Goal: Information Seeking & Learning: Learn about a topic

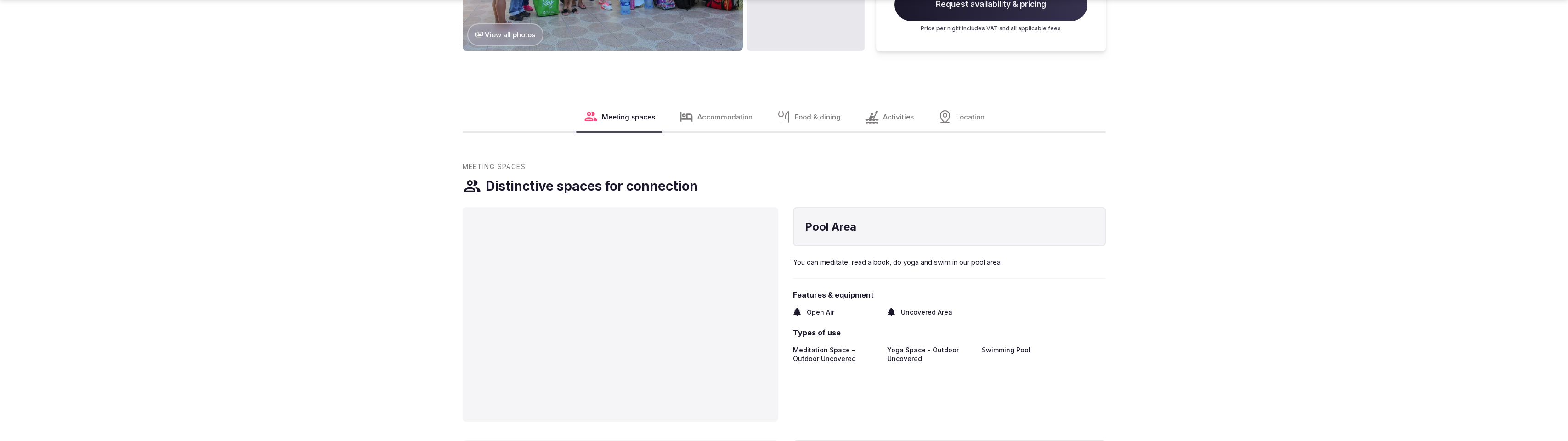
scroll to position [1209, 0]
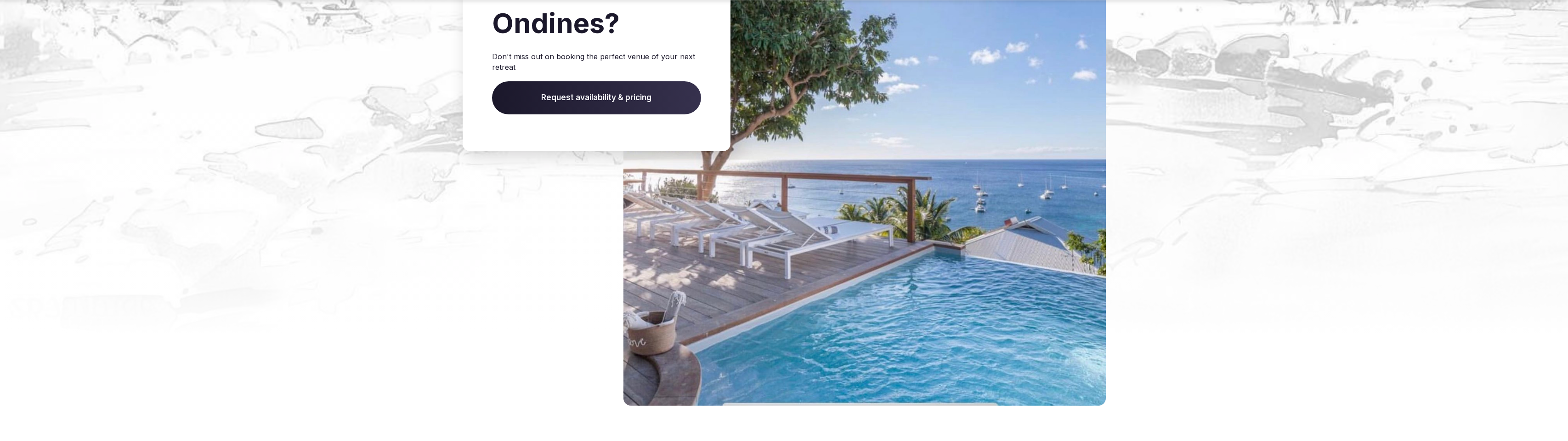
scroll to position [1504, 0]
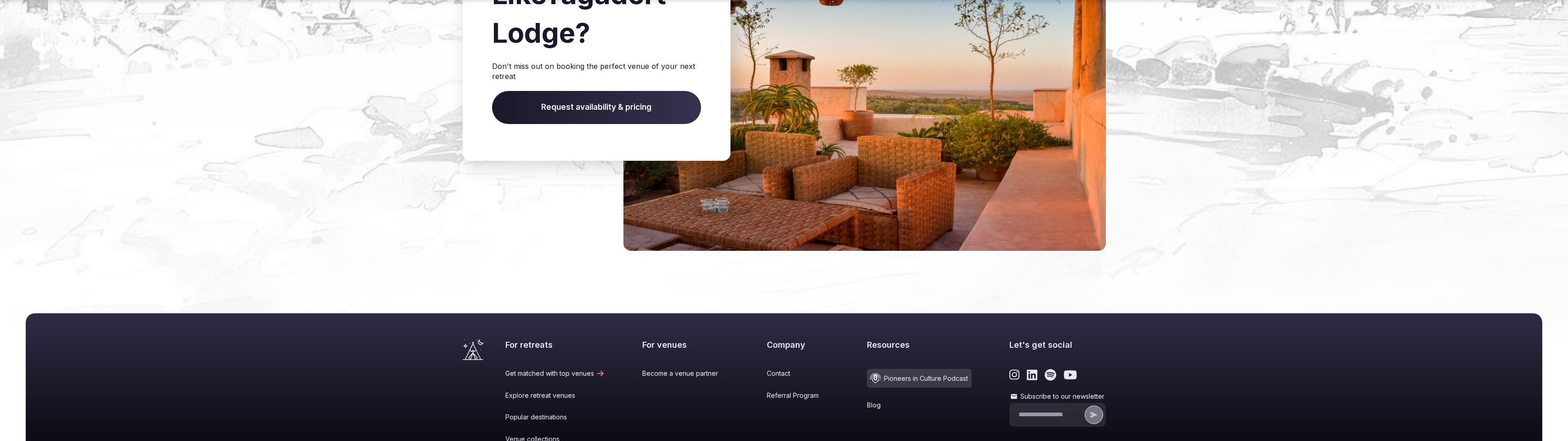
scroll to position [1360, 0]
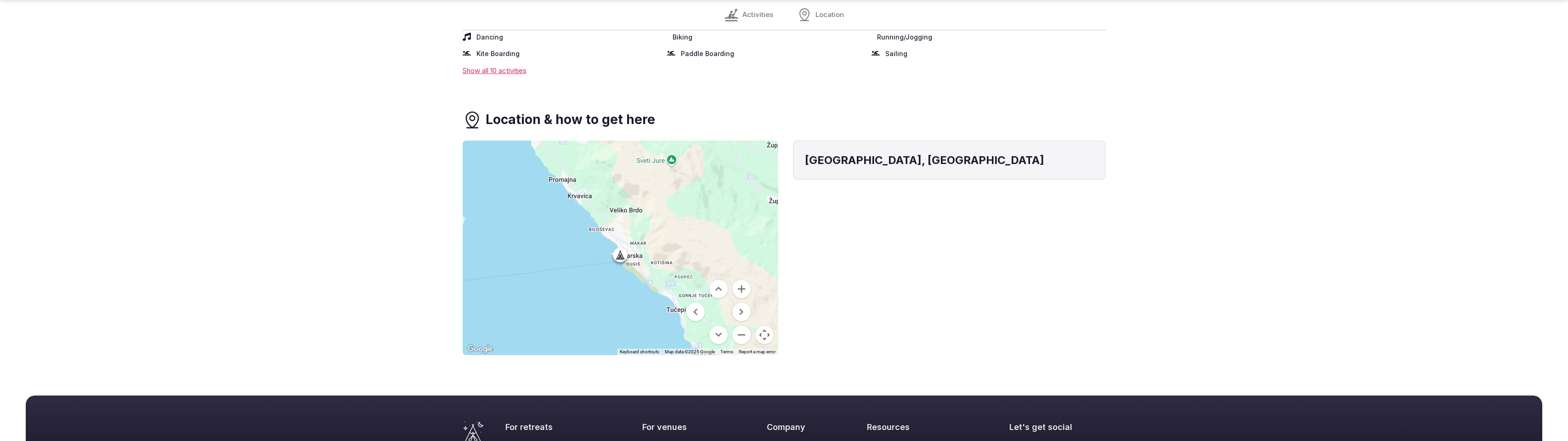
scroll to position [630, 0]
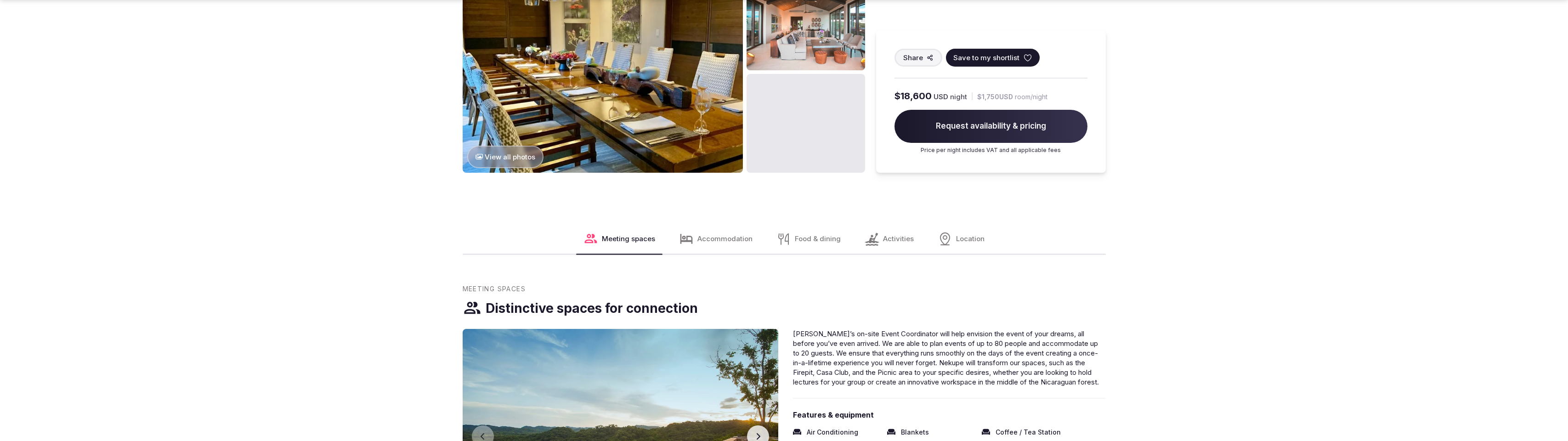
scroll to position [1209, 0]
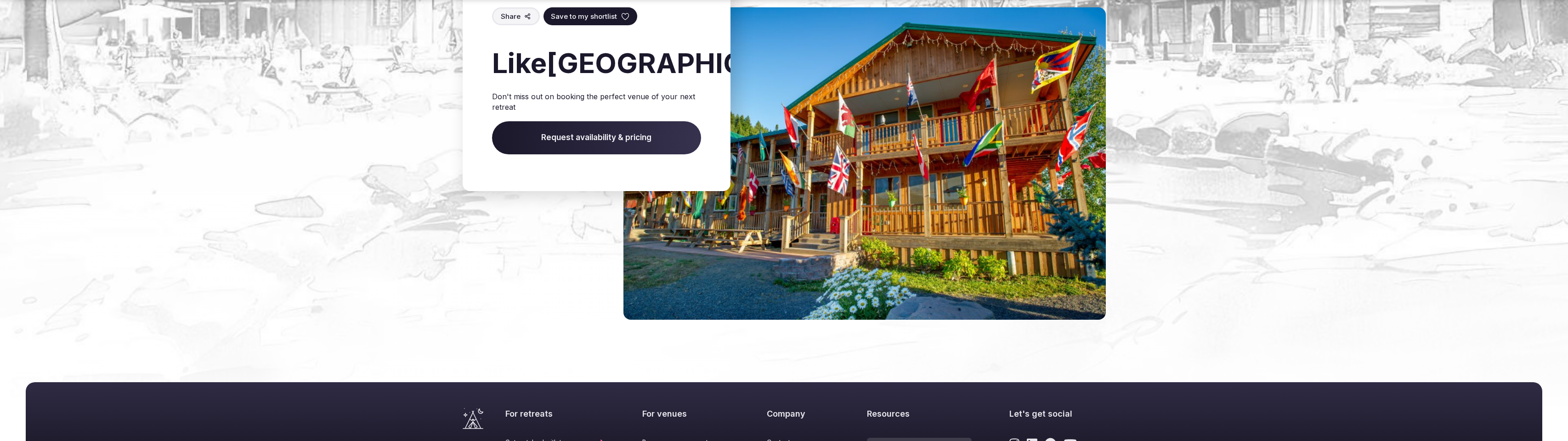
scroll to position [1064, 0]
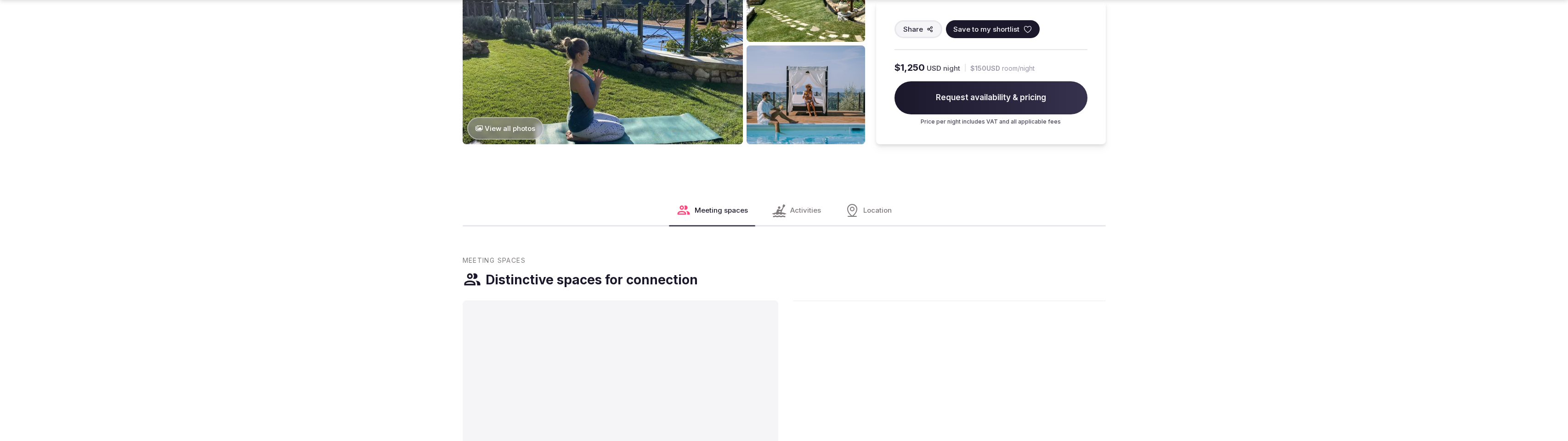
scroll to position [1231, 0]
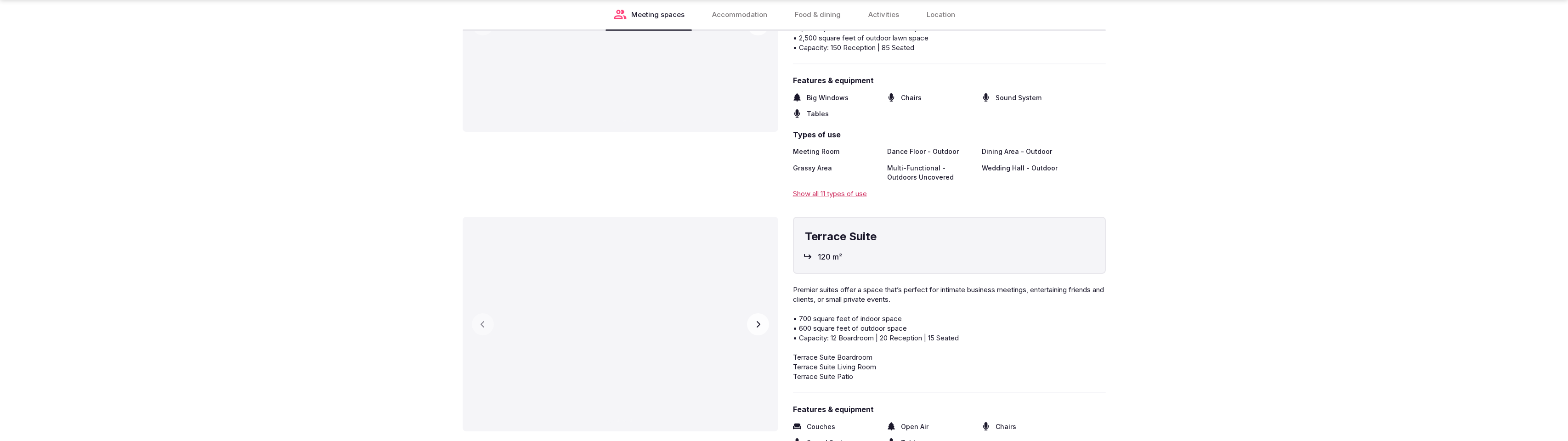
scroll to position [1628, 0]
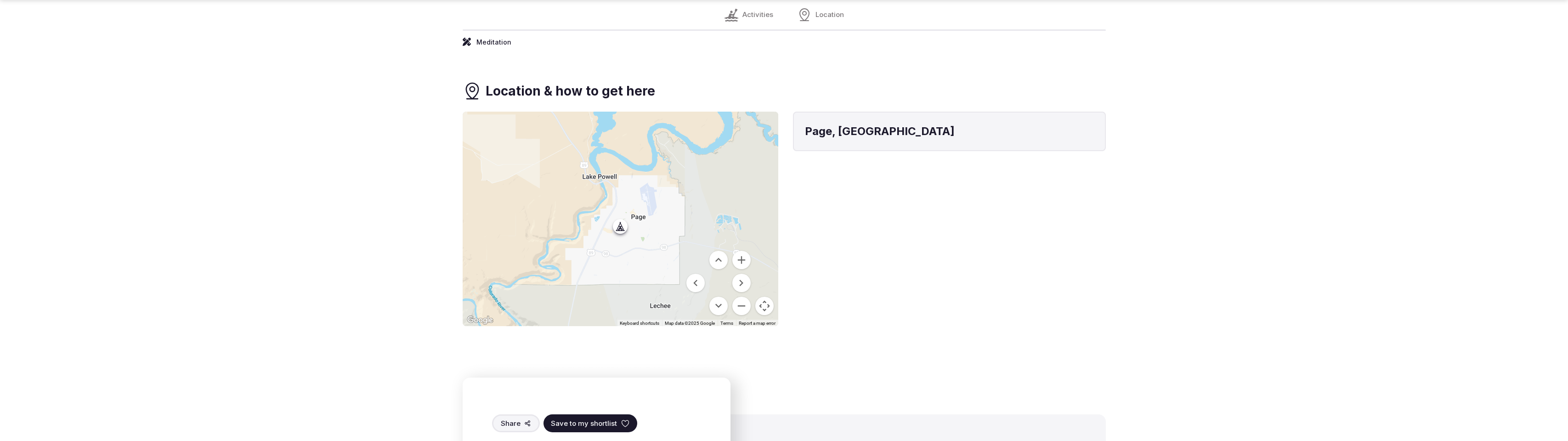
scroll to position [1495, 0]
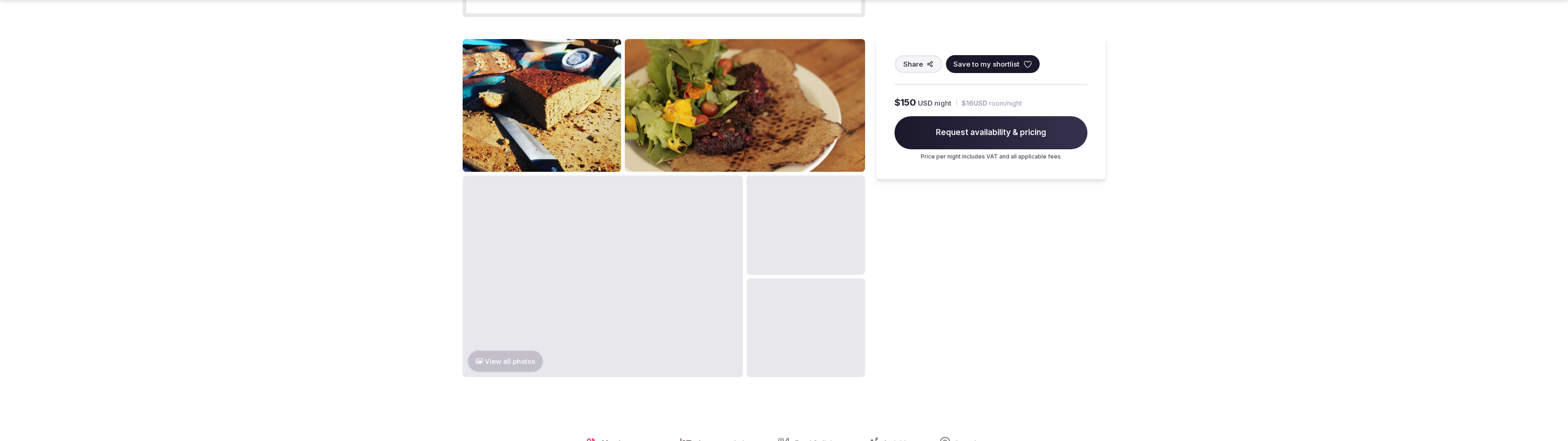
scroll to position [1237, 0]
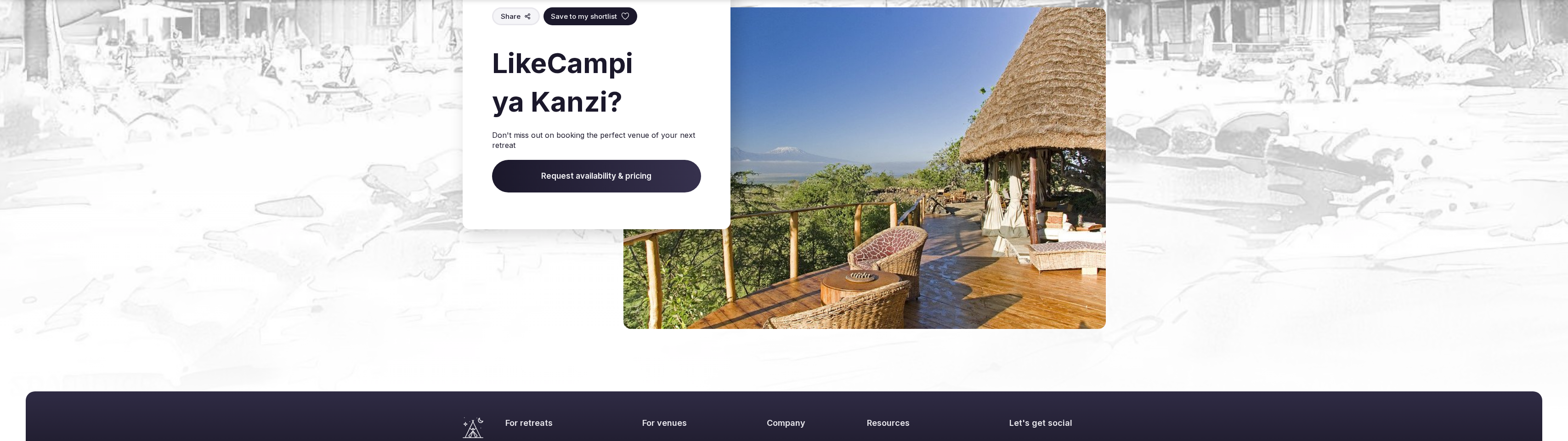
scroll to position [1439, 0]
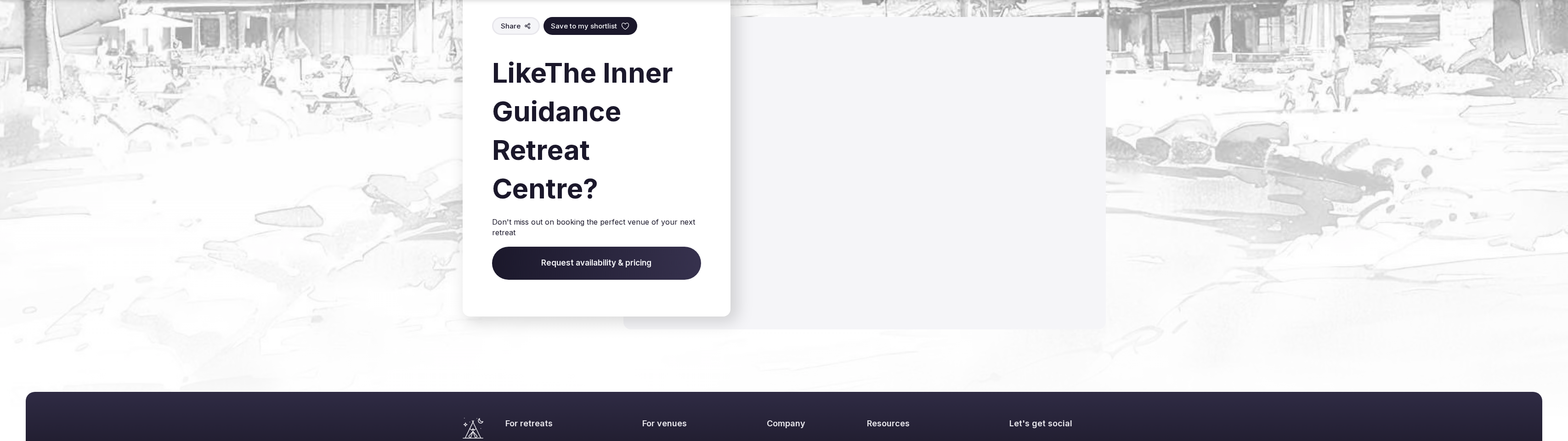
scroll to position [1038, 0]
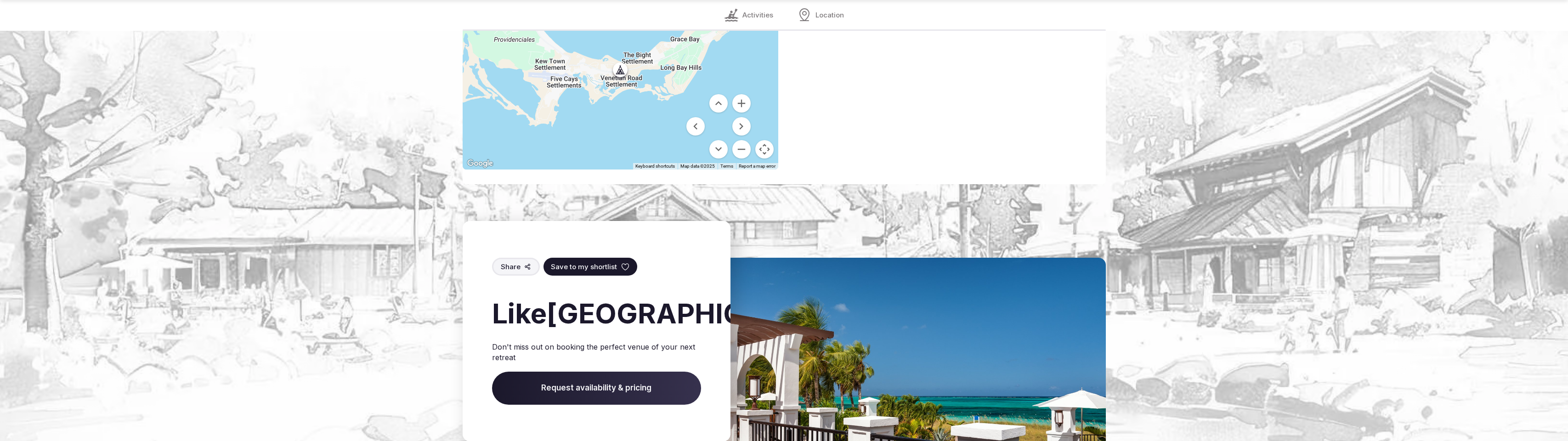
scroll to position [1178, 0]
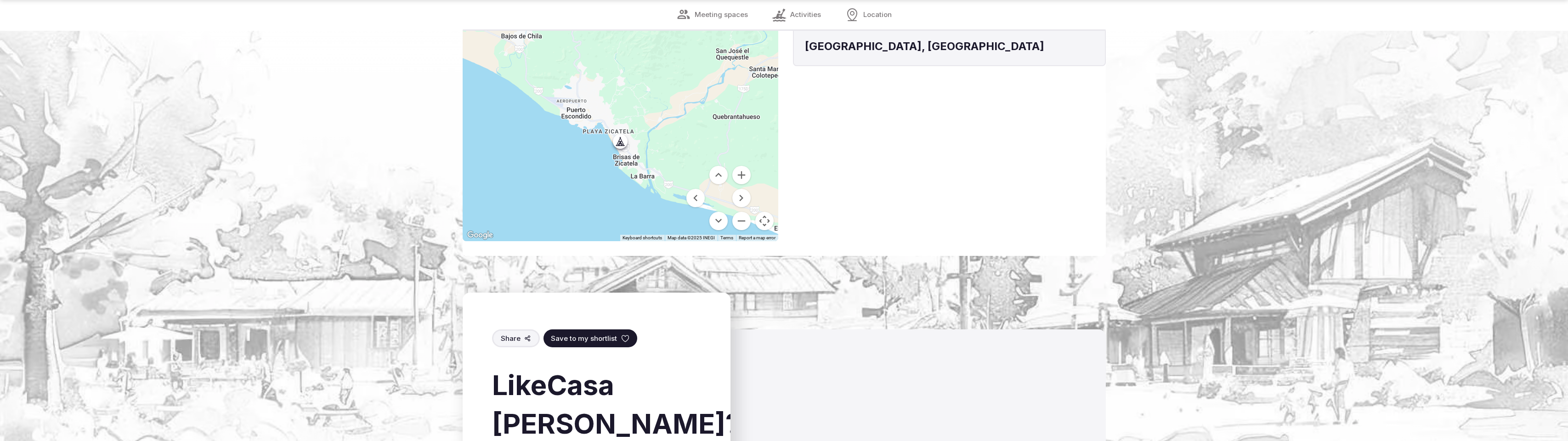
scroll to position [1597, 0]
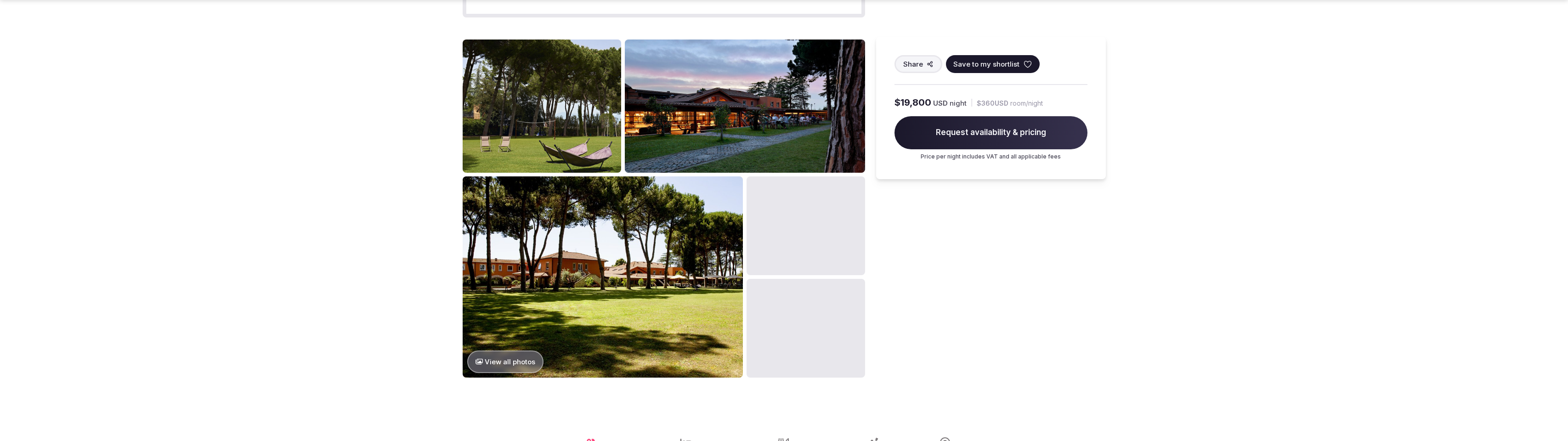
scroll to position [1237, 0]
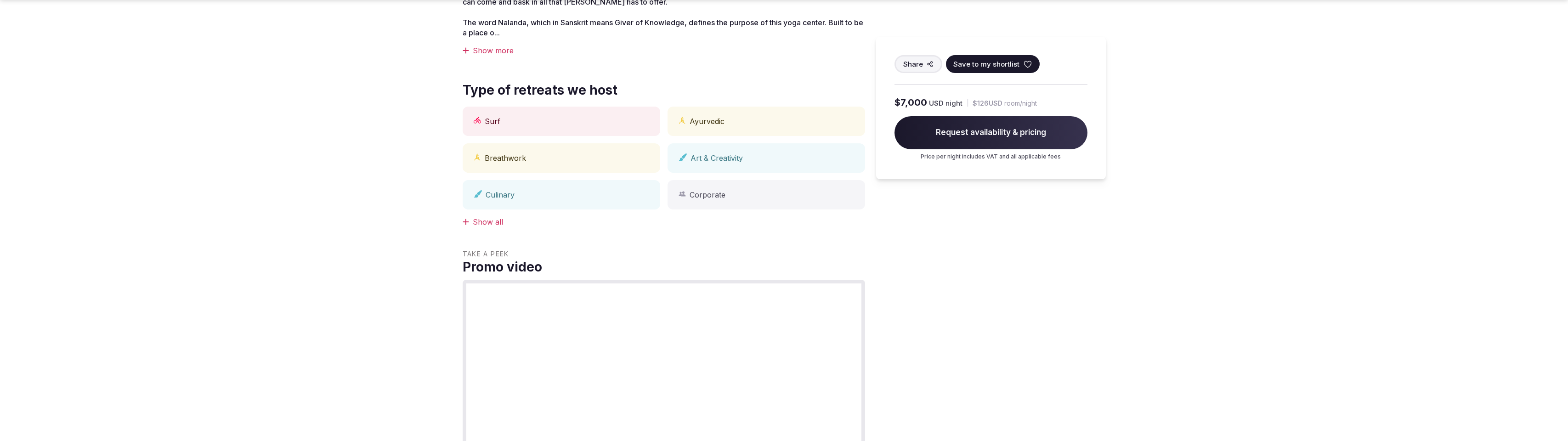
scroll to position [815, 0]
